Goal: Transaction & Acquisition: Purchase product/service

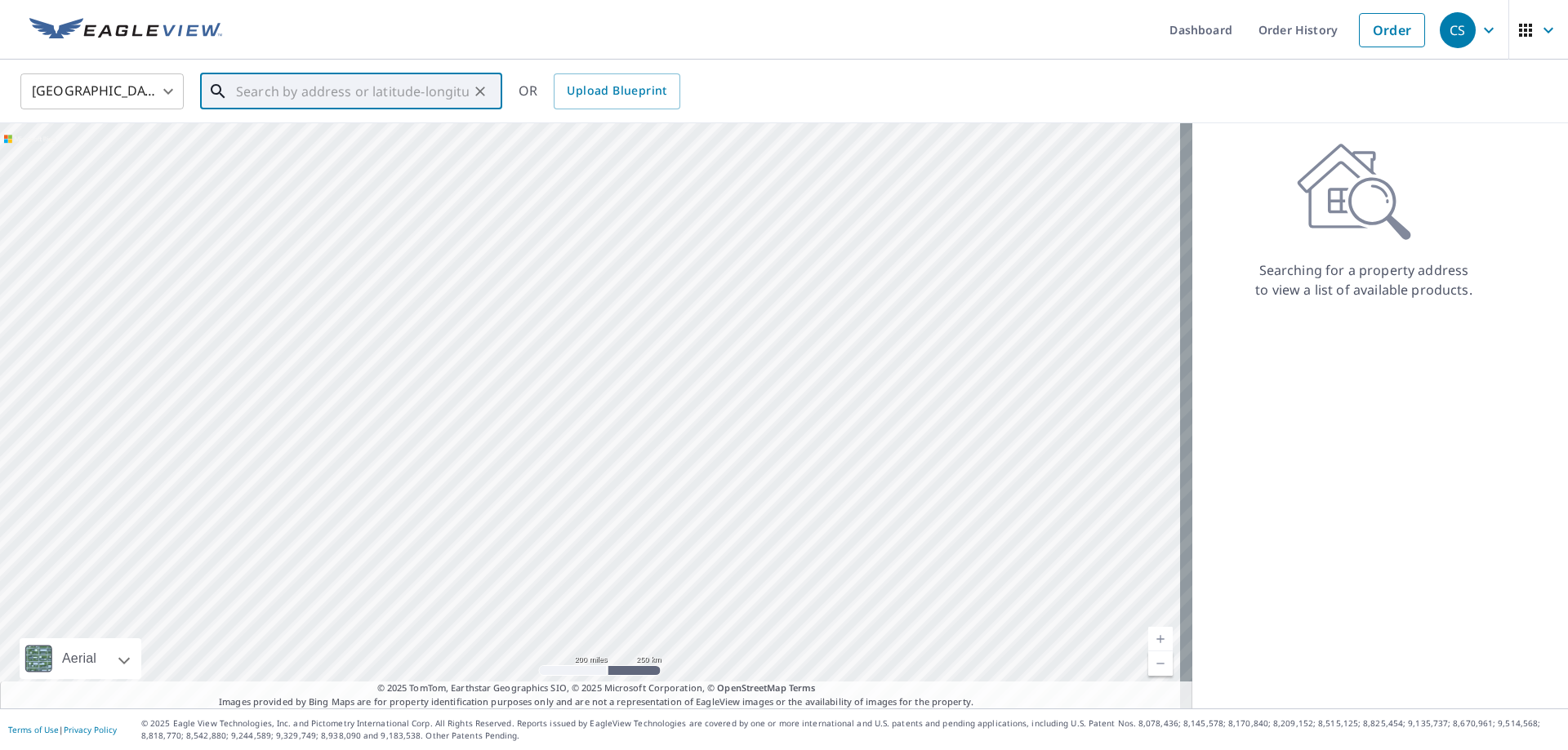
click at [260, 94] on input "text" at bounding box center [353, 91] width 233 height 46
paste input "[STREET_ADDRESS][PERSON_NAME]"
type input "[STREET_ADDRESS][PERSON_NAME]"
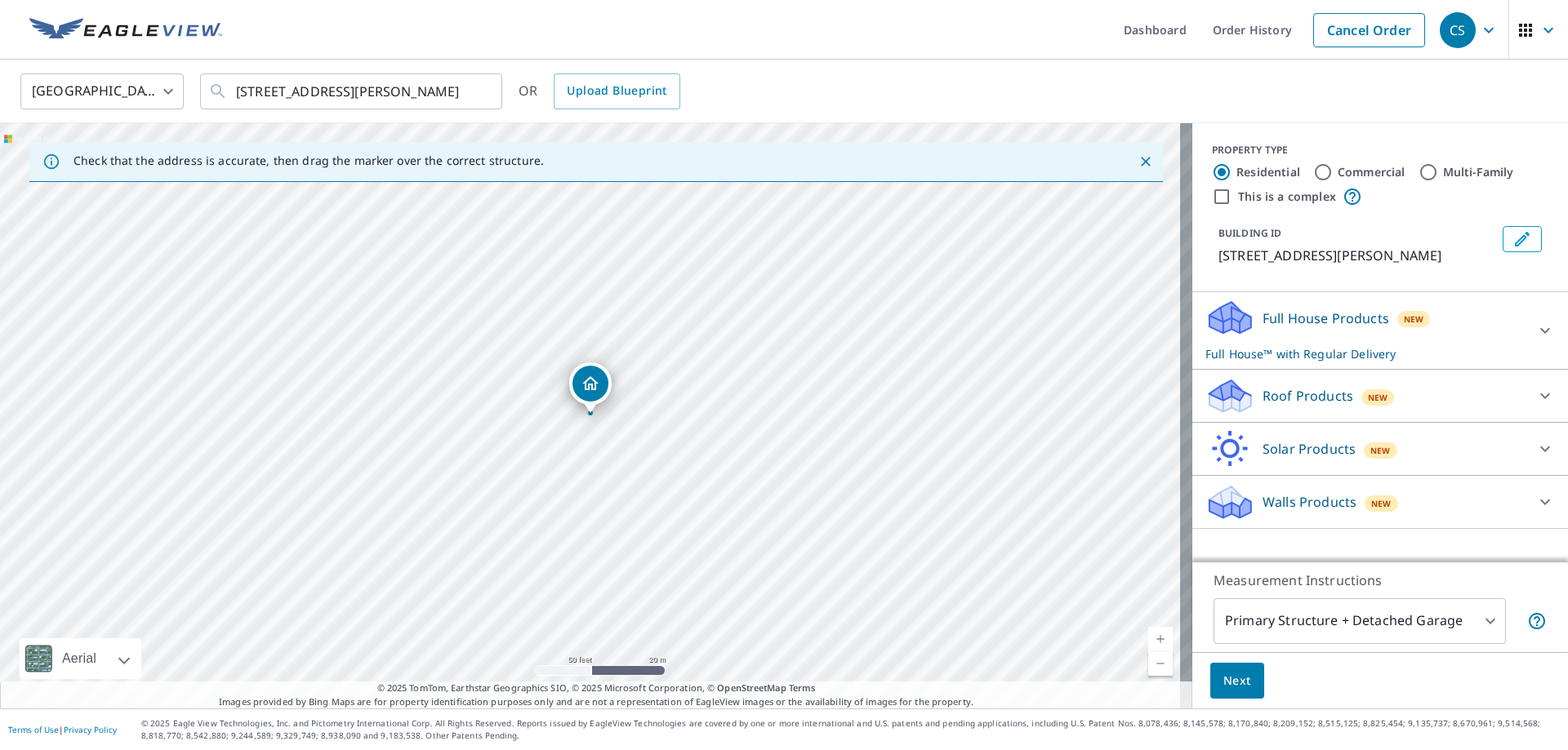
click at [1540, 395] on icon at bounding box center [1545, 396] width 10 height 6
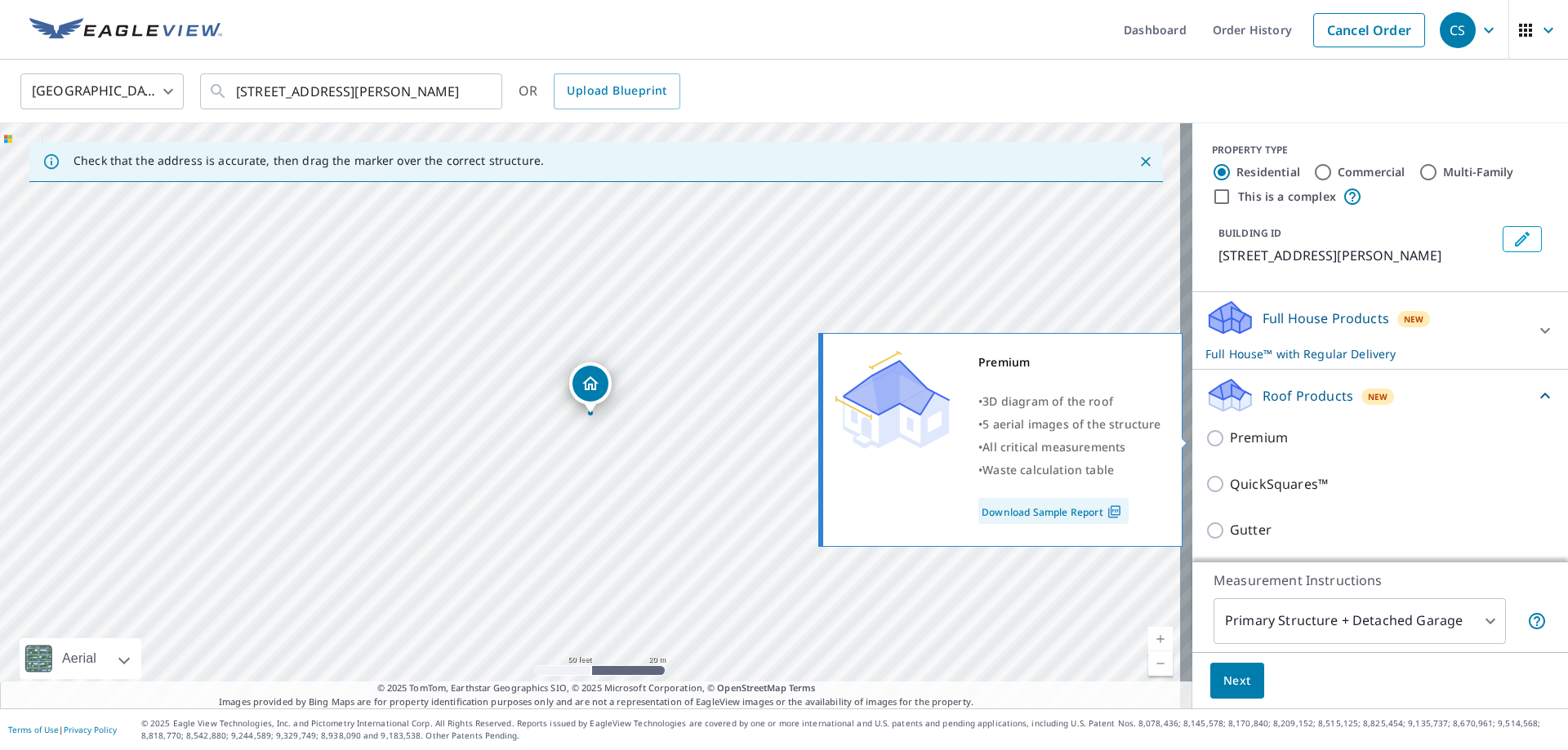
click at [1236, 437] on p "Premium" at bounding box center [1258, 438] width 58 height 20
click at [1230, 437] on input "Premium" at bounding box center [1217, 438] width 24 height 19
checkbox input "true"
checkbox input "false"
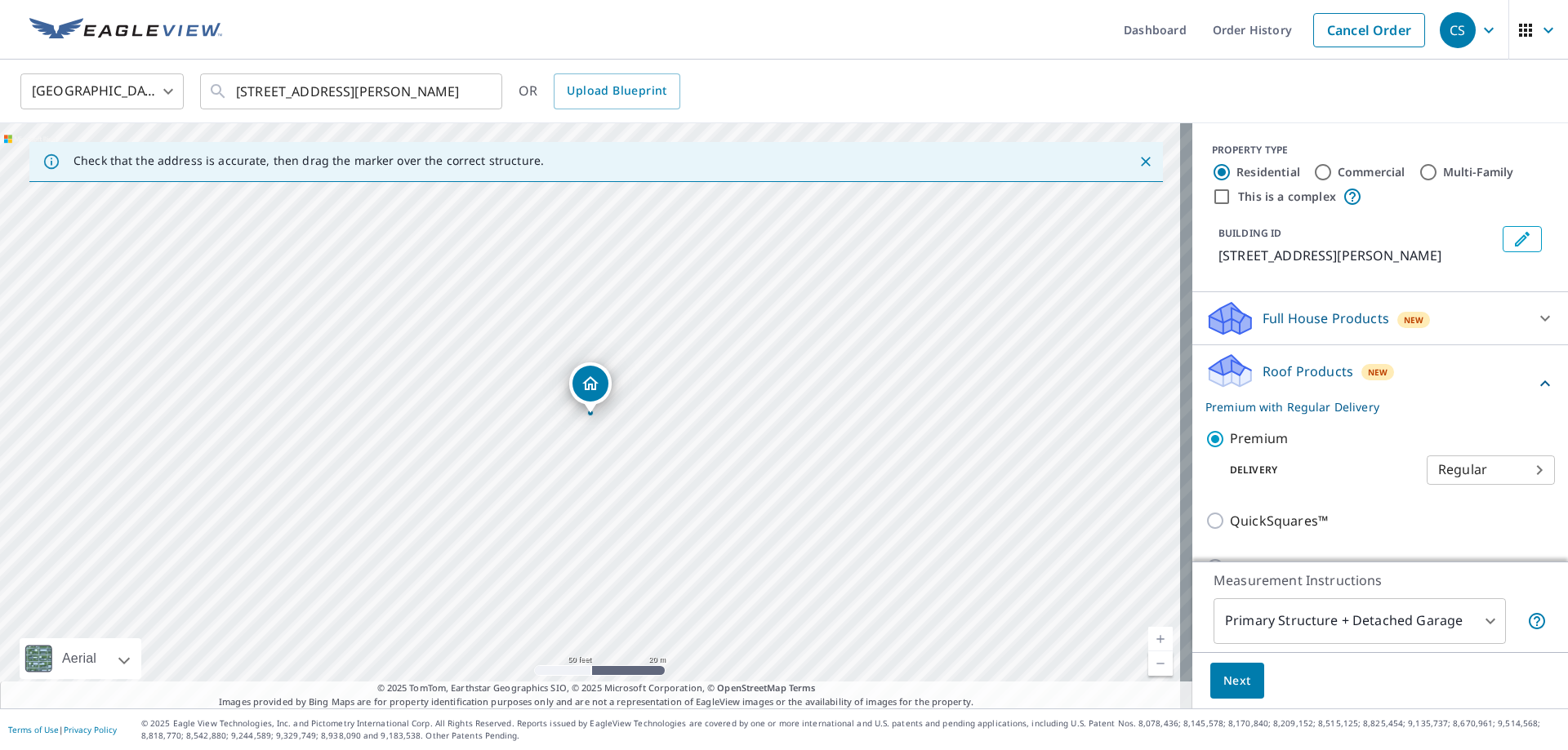
click at [1226, 680] on span "Next" at bounding box center [1236, 681] width 28 height 20
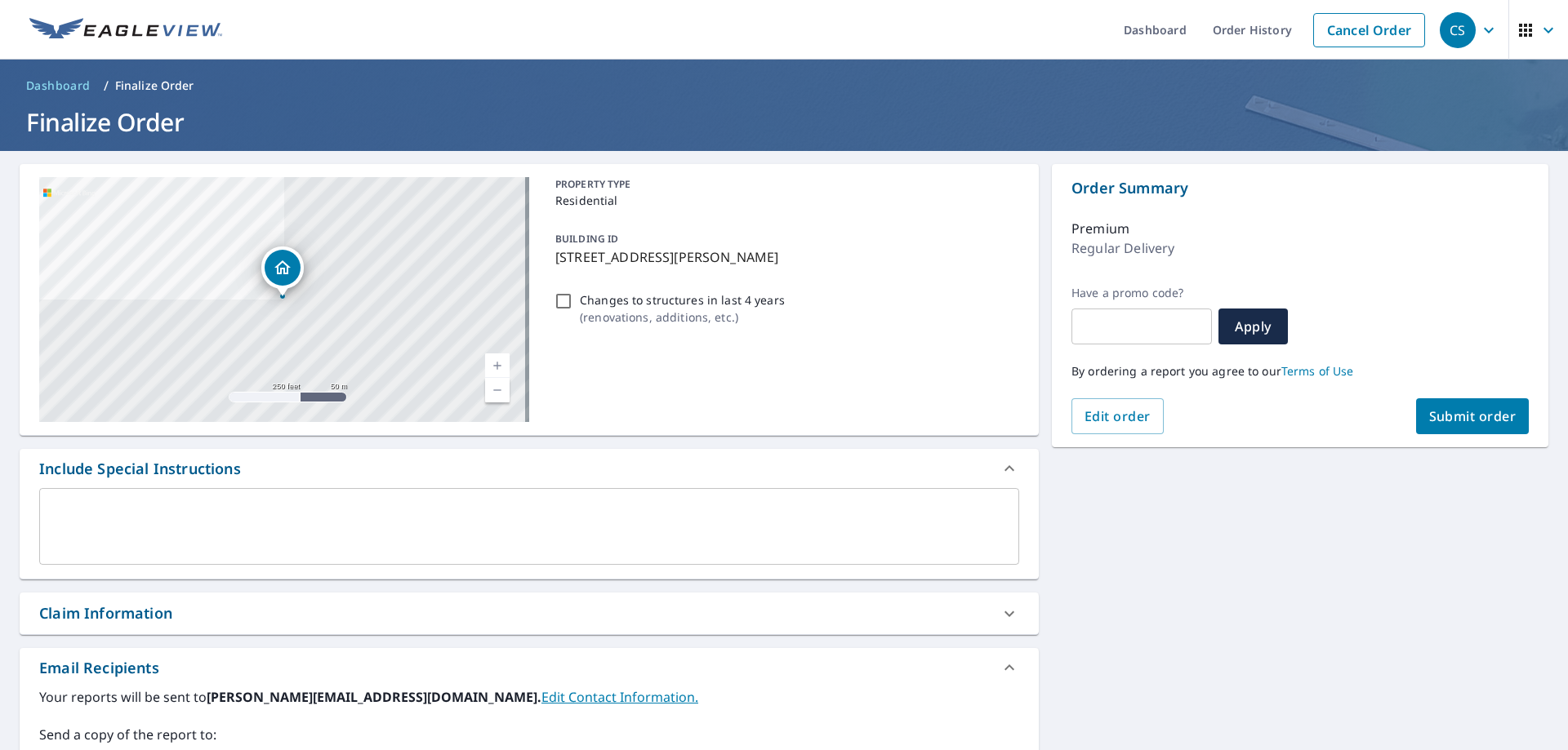
click at [1473, 413] on span "Submit order" at bounding box center [1473, 416] width 88 height 18
checkbox input "true"
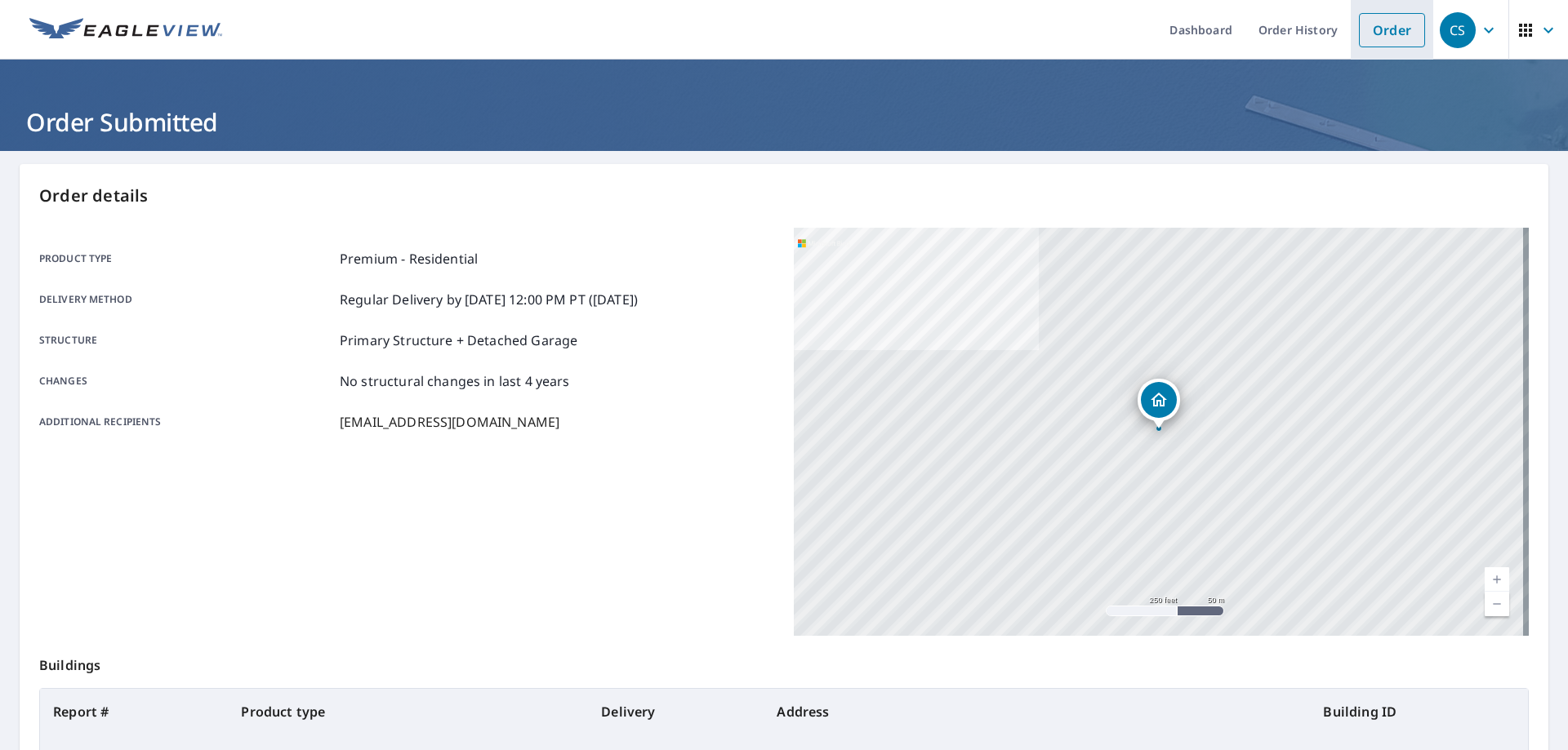
click at [1378, 27] on link "Order" at bounding box center [1392, 30] width 66 height 35
